Goal: Task Accomplishment & Management: Use online tool/utility

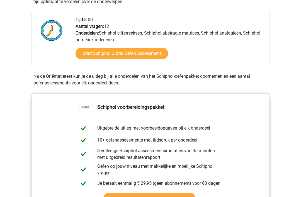
scroll to position [188, 0]
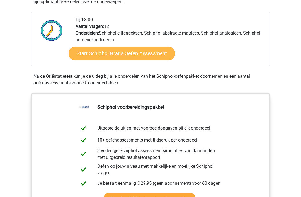
click at [140, 56] on link "Start Schiphol Gratis Oefen Assessment" at bounding box center [122, 53] width 107 height 13
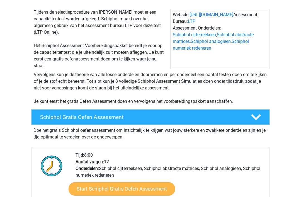
scroll to position [50, 0]
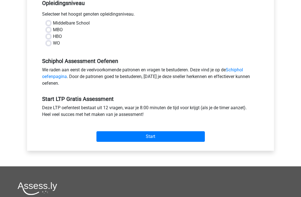
scroll to position [124, 0]
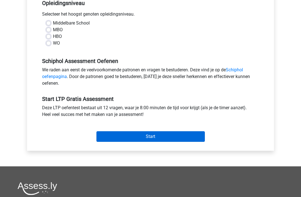
click at [142, 138] on input "Start" at bounding box center [151, 137] width 109 height 11
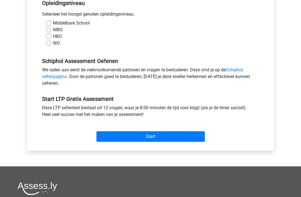
click at [53, 36] on label "HBO" at bounding box center [57, 36] width 9 height 7
click at [50, 36] on input "HBO" at bounding box center [48, 36] width 4 height 6
radio input "true"
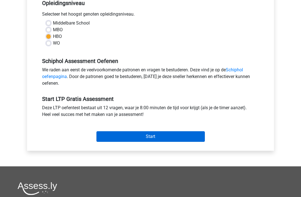
click at [148, 140] on input "Start" at bounding box center [151, 136] width 109 height 11
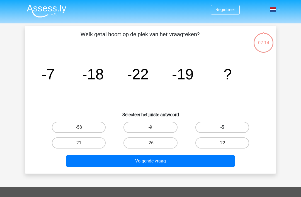
click at [228, 132] on label "-5" at bounding box center [223, 127] width 54 height 11
click at [226, 131] on input "-5" at bounding box center [224, 130] width 4 height 4
radio input "true"
click at [226, 127] on label "-5" at bounding box center [223, 127] width 54 height 11
click at [226, 128] on input "-5" at bounding box center [224, 130] width 4 height 4
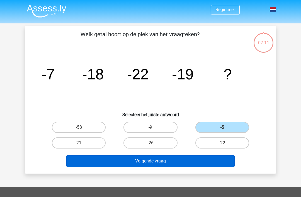
click at [180, 159] on button "Volgende vraag" at bounding box center [150, 161] width 169 height 12
